Goal: Complete application form: Complete application form

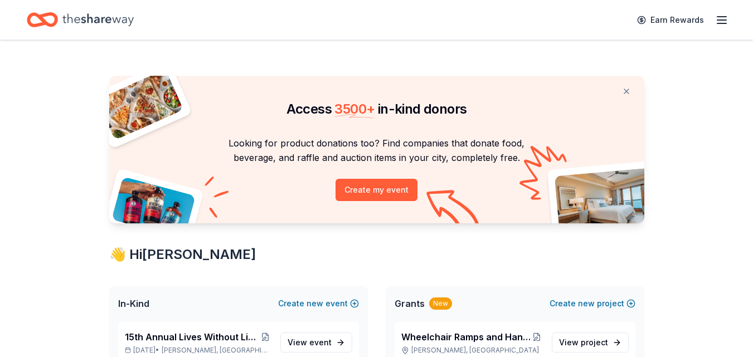
scroll to position [157, 0]
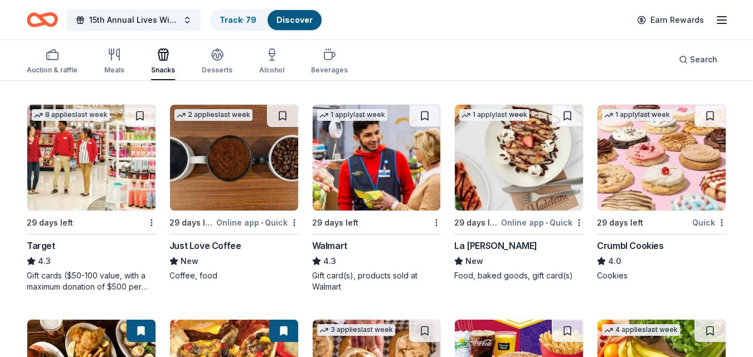
scroll to position [956, 0]
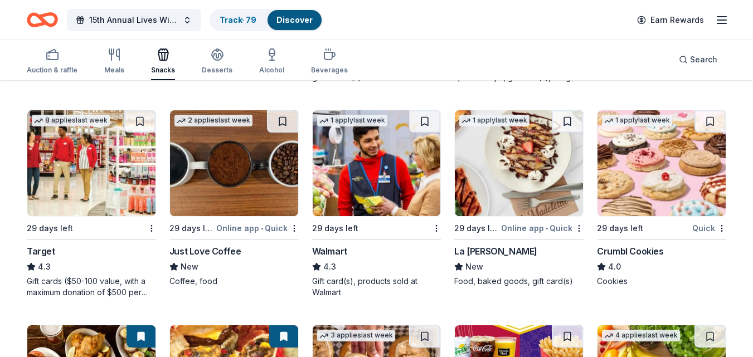
click at [663, 203] on img at bounding box center [662, 163] width 128 height 106
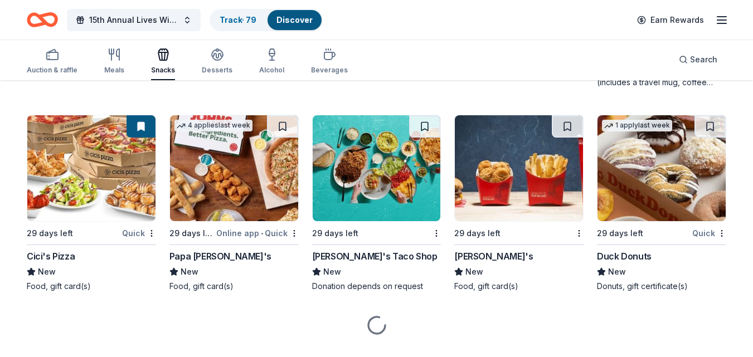
scroll to position [1596, 0]
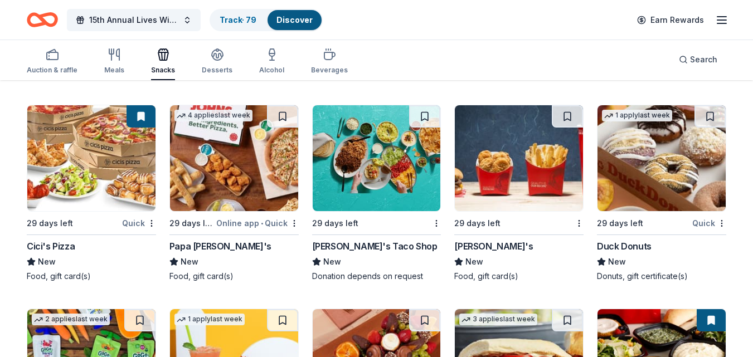
click at [68, 245] on div "Cici's Pizza" at bounding box center [51, 246] width 48 height 13
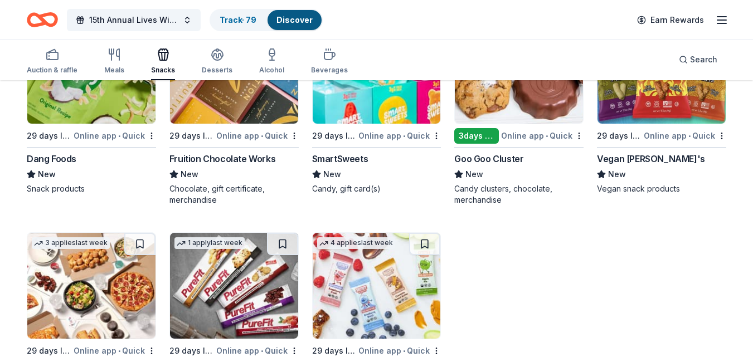
scroll to position [2393, 0]
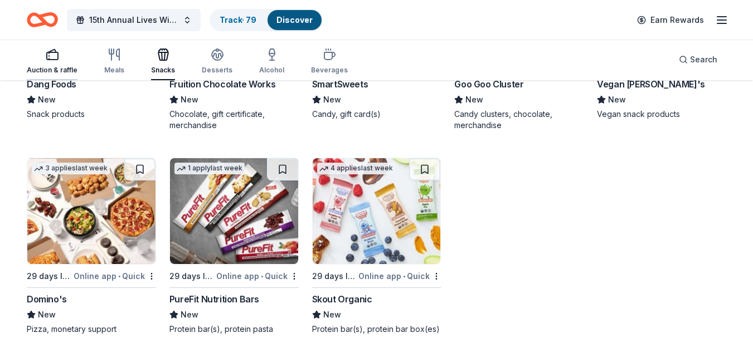
click at [51, 59] on icon "button" at bounding box center [52, 54] width 13 height 13
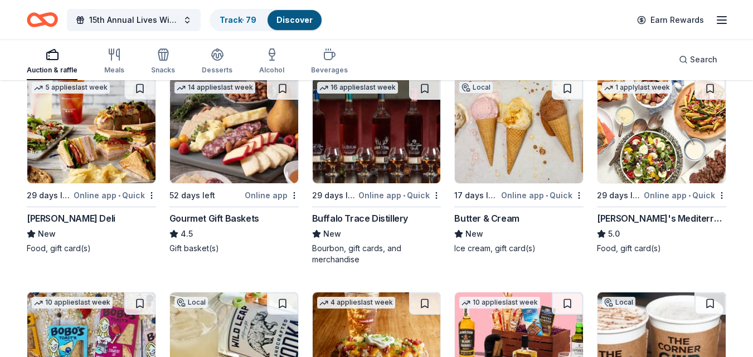
scroll to position [355, 0]
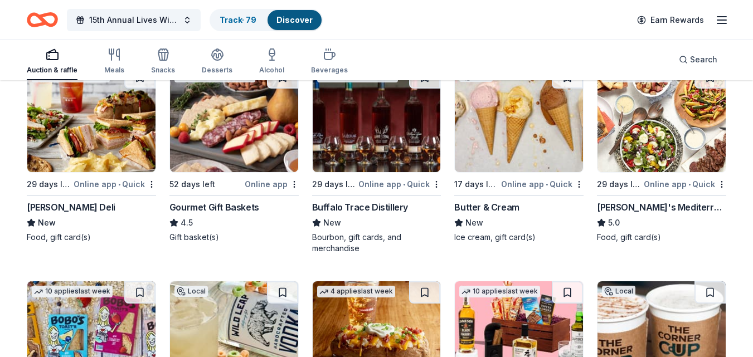
click at [349, 212] on div "Buffalo Trace Distillery" at bounding box center [360, 207] width 96 height 13
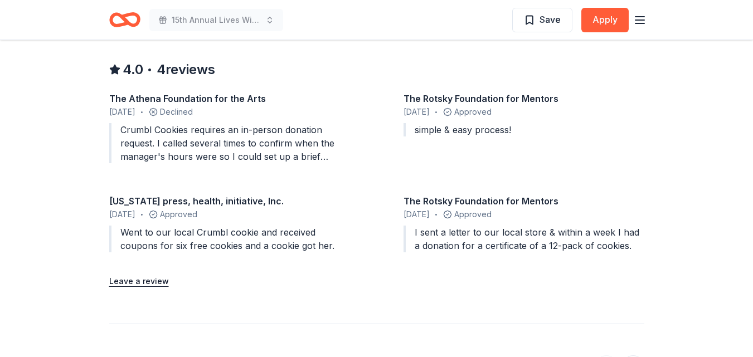
scroll to position [975, 0]
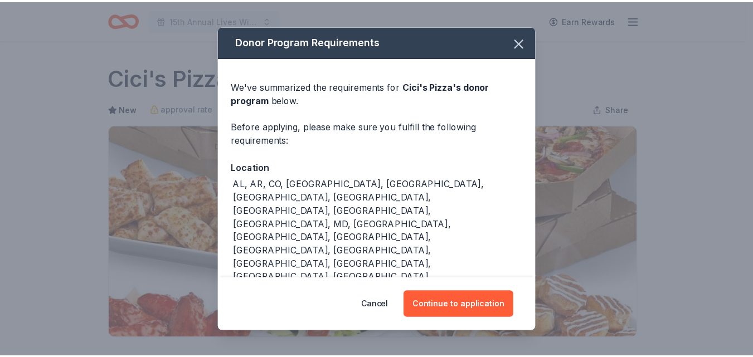
scroll to position [301, 0]
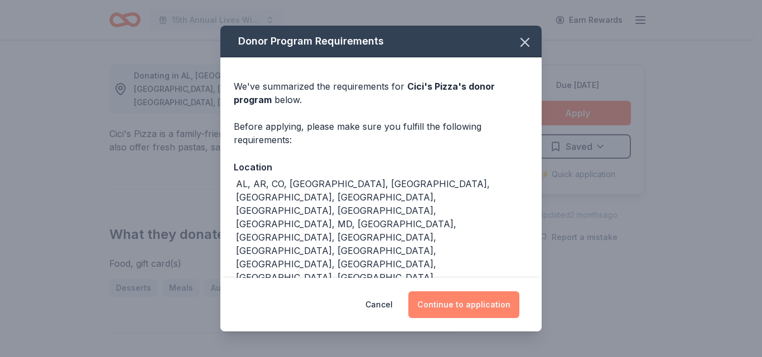
click at [494, 306] on button "Continue to application" at bounding box center [463, 305] width 111 height 27
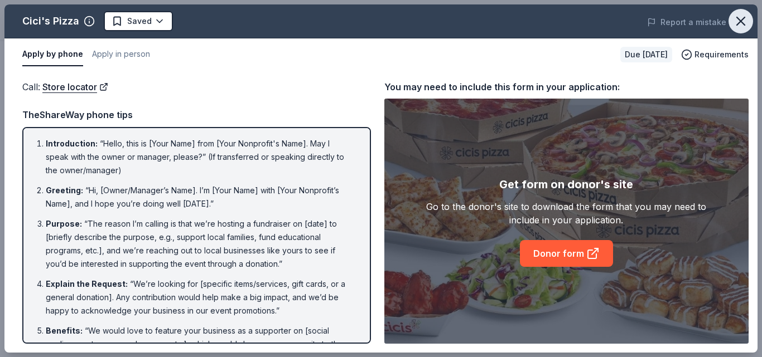
click at [742, 12] on button "button" at bounding box center [740, 21] width 25 height 25
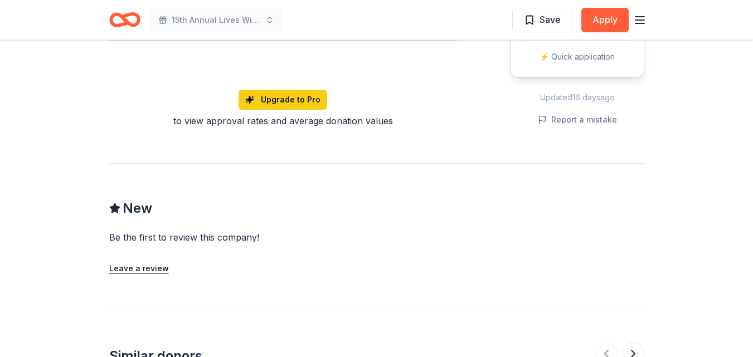
scroll to position [964, 0]
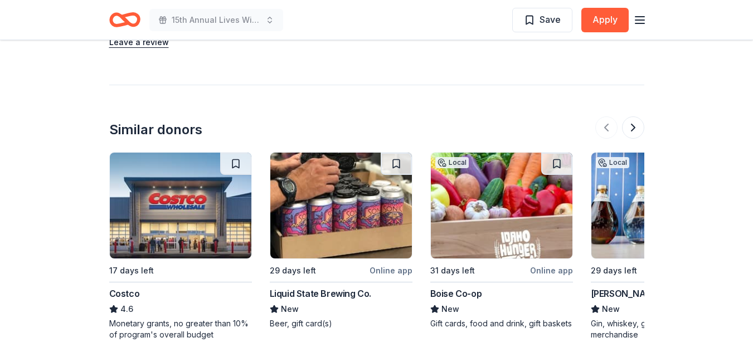
click at [154, 217] on img at bounding box center [181, 206] width 142 height 106
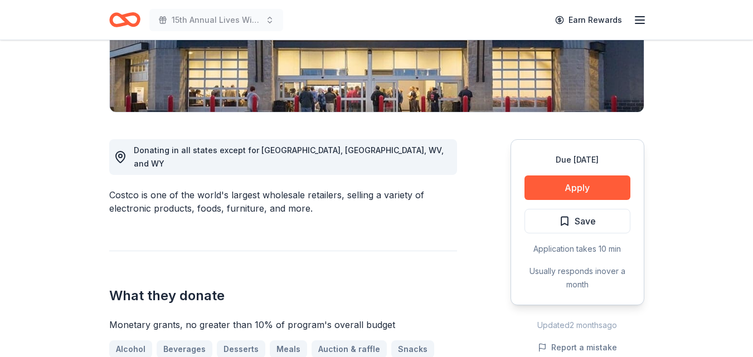
scroll to position [329, 0]
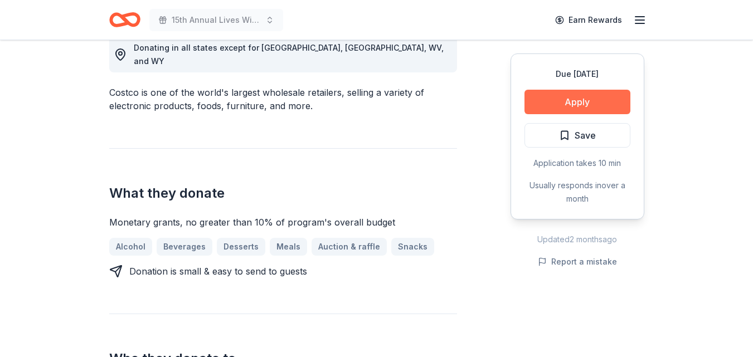
click at [556, 105] on button "Apply" at bounding box center [578, 102] width 106 height 25
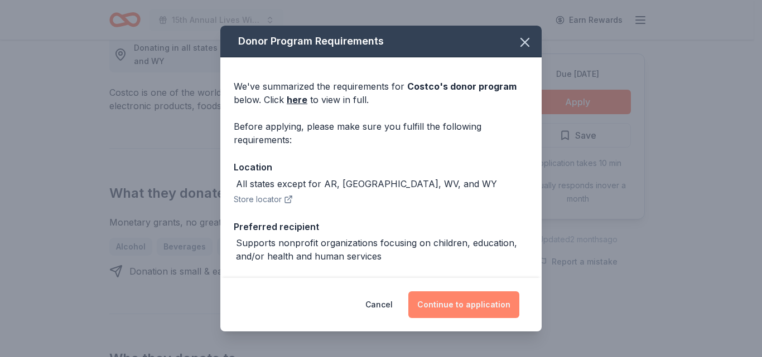
click at [463, 299] on button "Continue to application" at bounding box center [463, 305] width 111 height 27
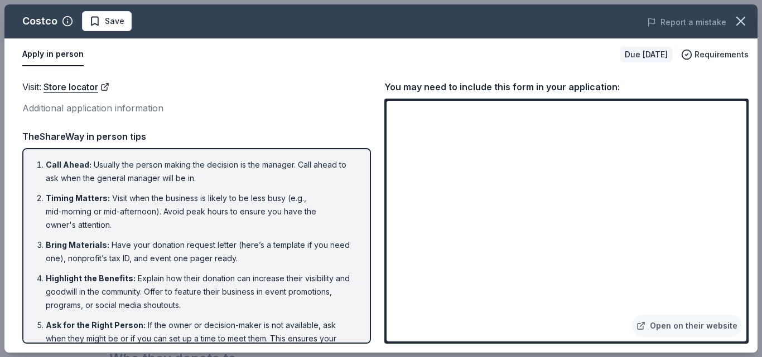
drag, startPoint x: 538, startPoint y: 54, endPoint x: 583, endPoint y: -22, distance: 88.3
click at [748, 23] on icon "button" at bounding box center [741, 21] width 16 height 16
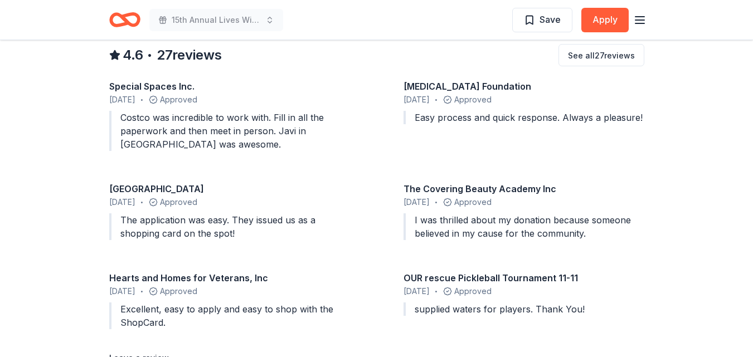
scroll to position [1068, 0]
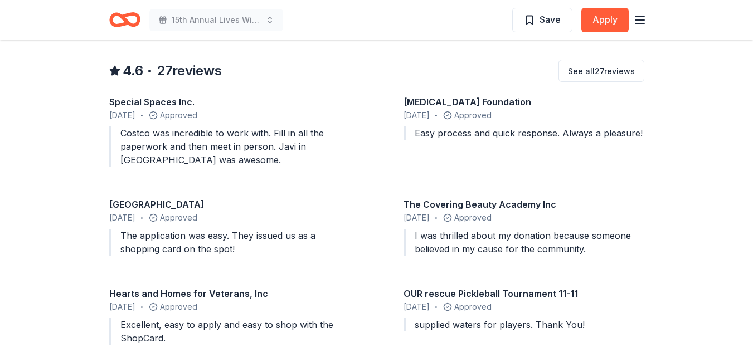
drag, startPoint x: 753, startPoint y: 220, endPoint x: 747, endPoint y: 242, distance: 22.5
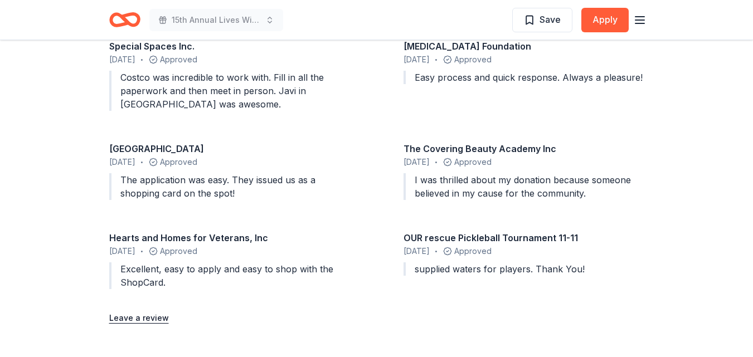
scroll to position [1118, 0]
